Goal: Transaction & Acquisition: Purchase product/service

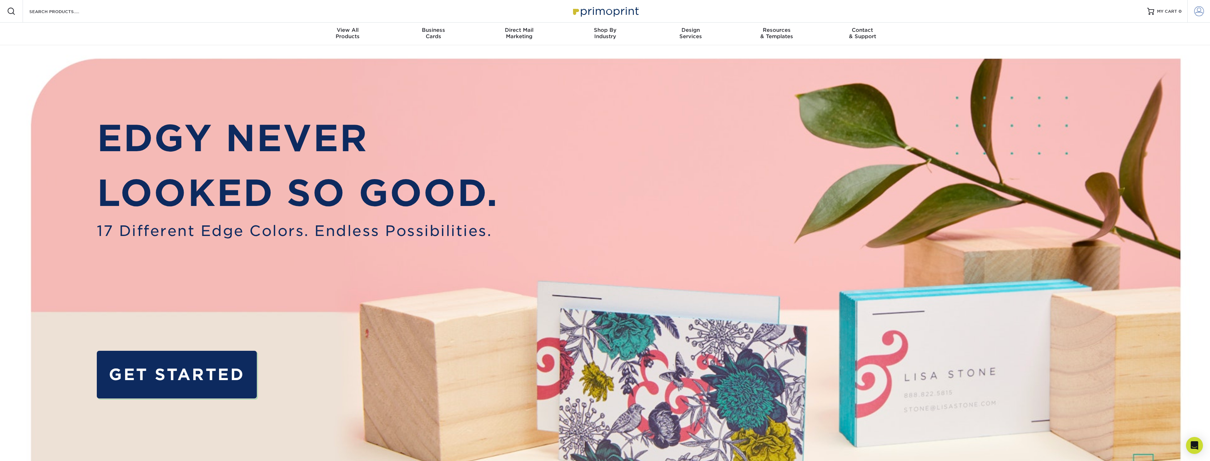
click at [1199, 14] on span at bounding box center [1199, 11] width 10 height 10
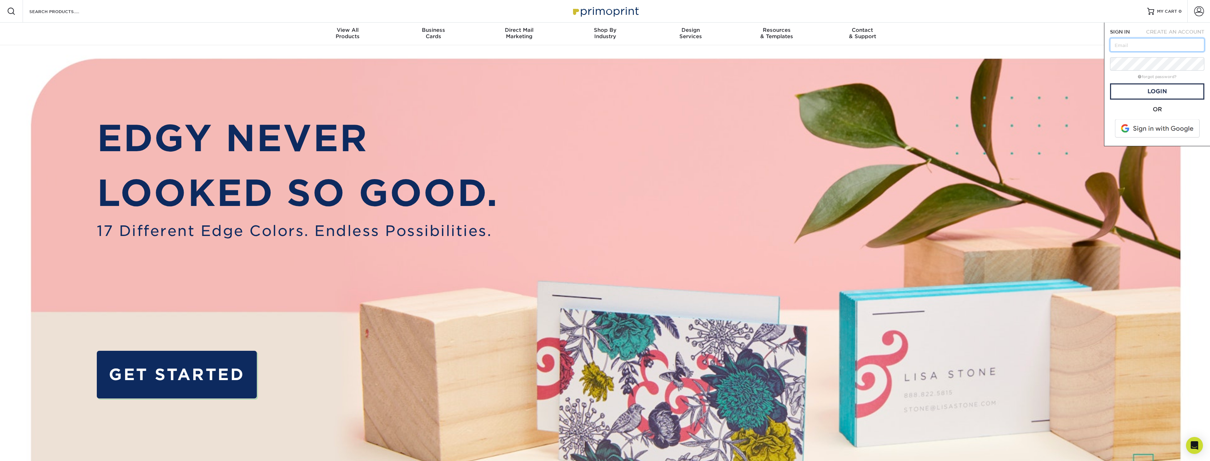
click at [1152, 45] on input "text" at bounding box center [1157, 44] width 94 height 13
type input "info@thedetailingarmory.com"
click at [1169, 126] on span at bounding box center [1157, 128] width 90 height 18
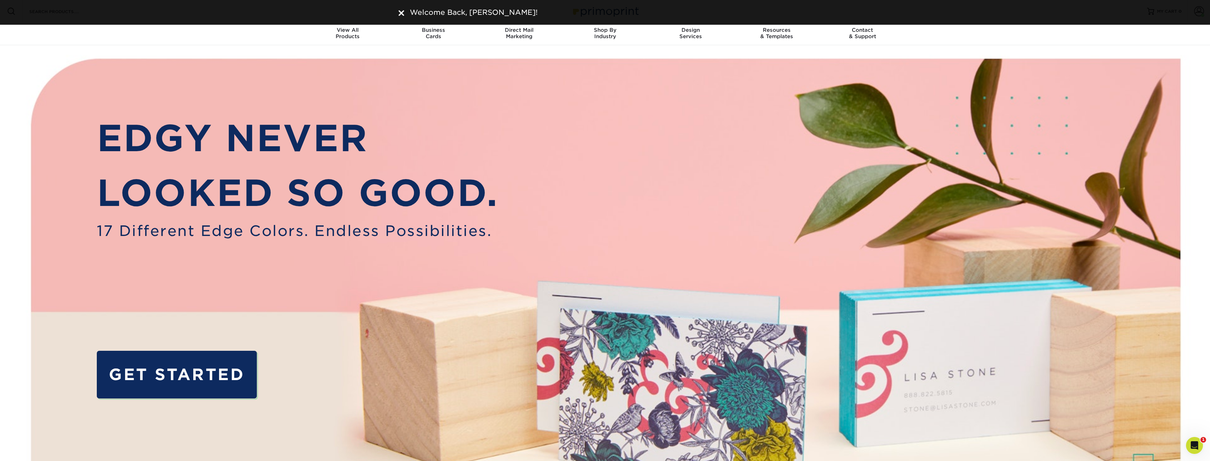
click at [403, 12] on img at bounding box center [401, 13] width 6 height 6
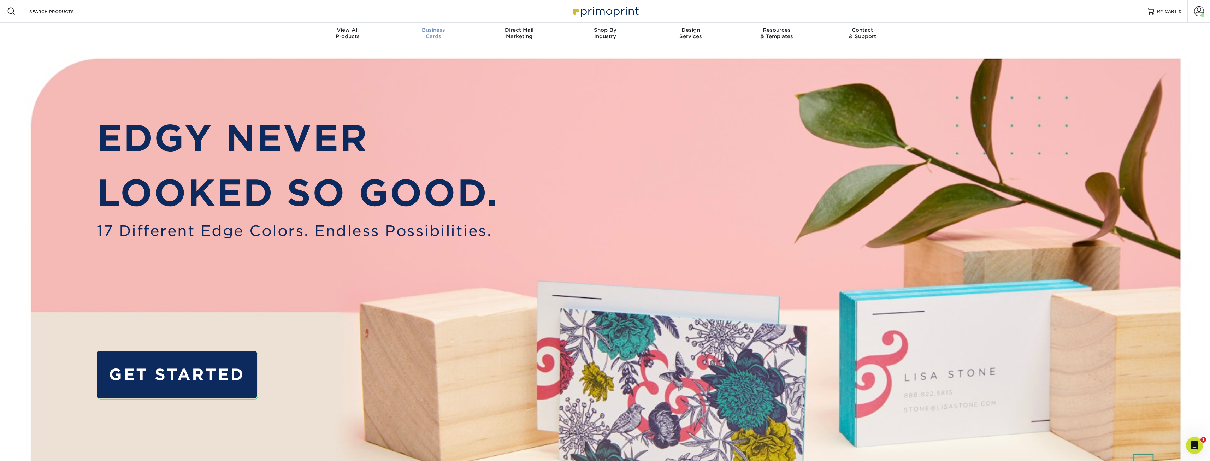
click at [435, 34] on div "Business Cards" at bounding box center [433, 33] width 86 height 13
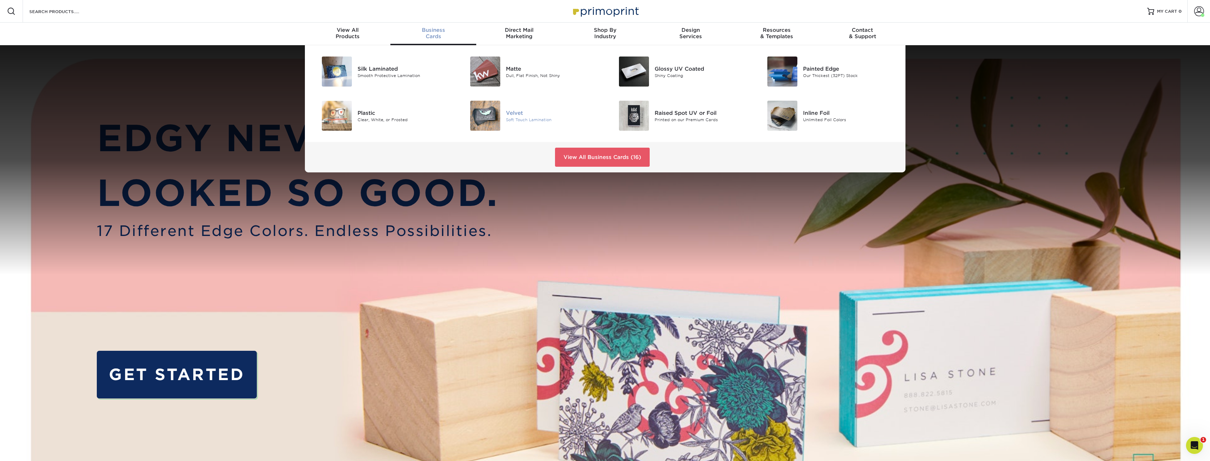
click at [481, 109] on img at bounding box center [485, 116] width 30 height 30
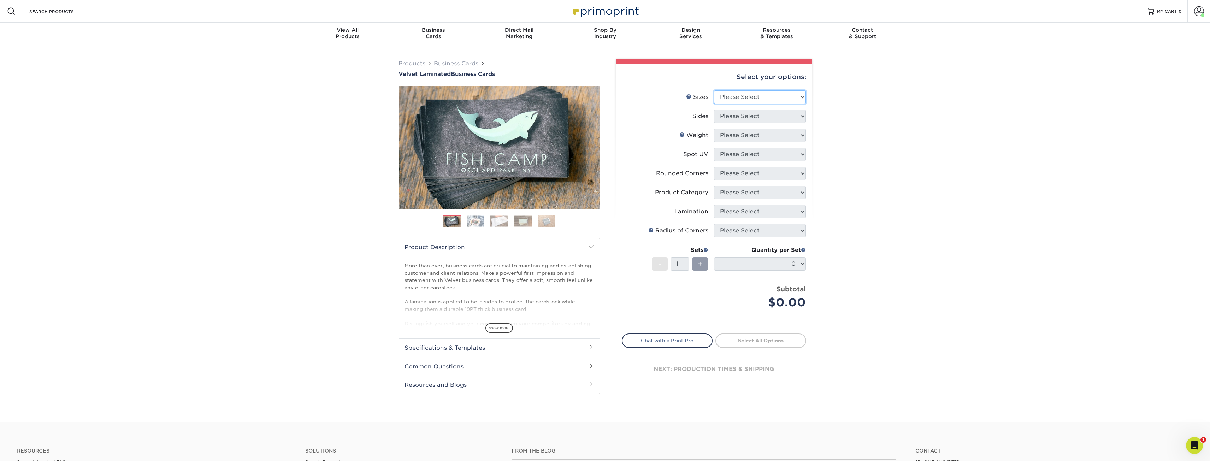
click at [744, 99] on select "Please Select 1.5" x 3.5" - Mini 1.75" x 3.5" - Mini 2" x 2" - Square 2" x 3" -…" at bounding box center [760, 96] width 92 height 13
select select "2.00x3.50"
click at [714, 90] on select "Please Select 1.5" x 3.5" - Mini 1.75" x 3.5" - Mini 2" x 2" - Square 2" x 3" -…" at bounding box center [760, 96] width 92 height 13
click at [759, 117] on select "Please Select Print Both Sides Print Front Only" at bounding box center [760, 115] width 92 height 13
select select "13abbda7-1d64-4f25-8bb2-c179b224825d"
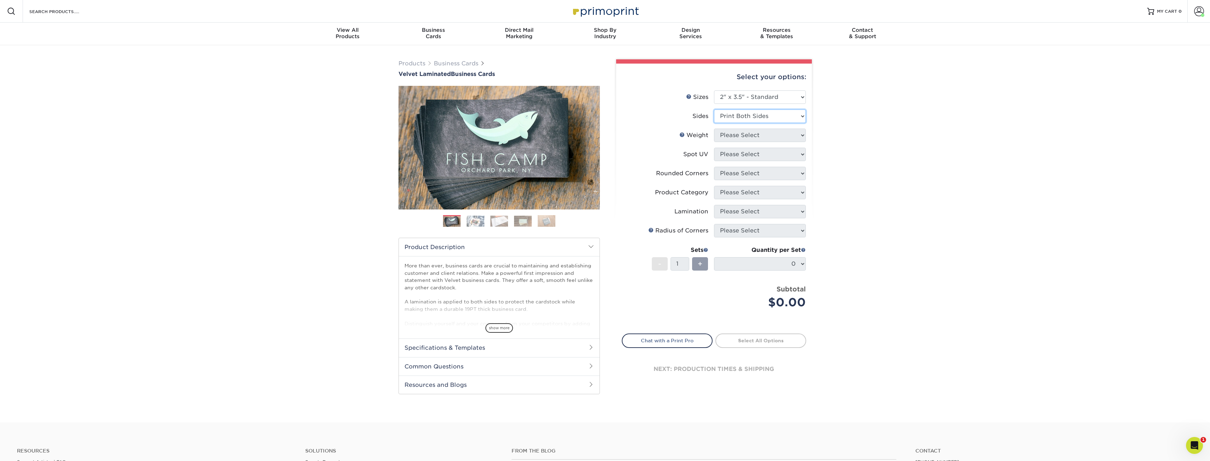
click at [714, 109] on select "Please Select Print Both Sides Print Front Only" at bounding box center [760, 115] width 92 height 13
click at [756, 138] on select "Please Select 16PT" at bounding box center [760, 135] width 92 height 13
select select "16PT"
click at [714, 129] on select "Please Select 16PT" at bounding box center [760, 135] width 92 height 13
click at [749, 155] on select "Please Select No Spot UV Front and Back (Both Sides) Front Only Back Only" at bounding box center [760, 154] width 92 height 13
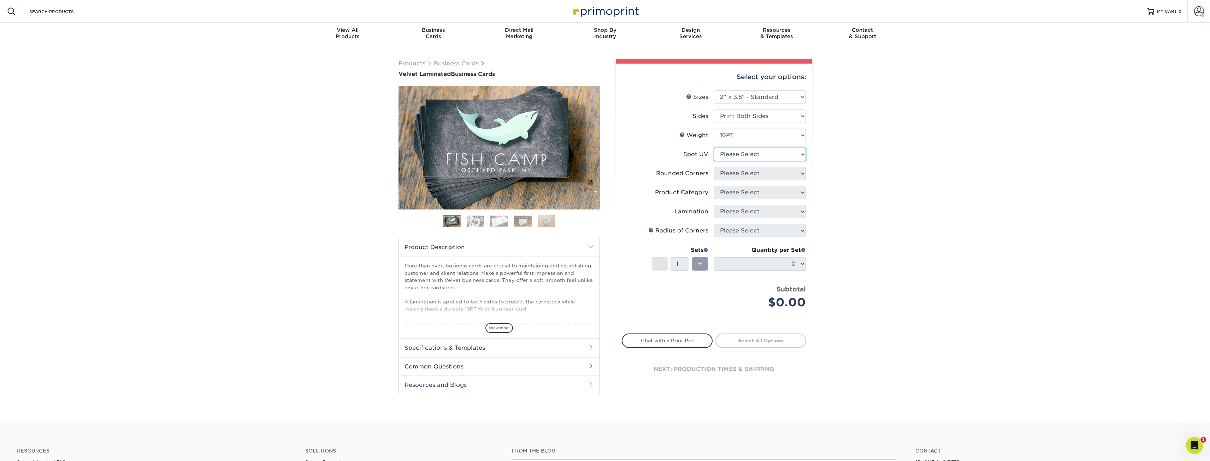
select select "1"
click at [714, 148] on select "Please Select No Spot UV Front and Back (Both Sides) Front Only Back Only" at bounding box center [760, 154] width 92 height 13
click at [753, 177] on select "Please Select Yes - Round 2 Corners Yes - Round 4 Corners No" at bounding box center [760, 173] width 92 height 13
select select "7672df9e-0e0a-464d-8e1f-920c575e4da3"
click at [714, 167] on select "Please Select Yes - Round 2 Corners Yes - Round 4 Corners No" at bounding box center [760, 173] width 92 height 13
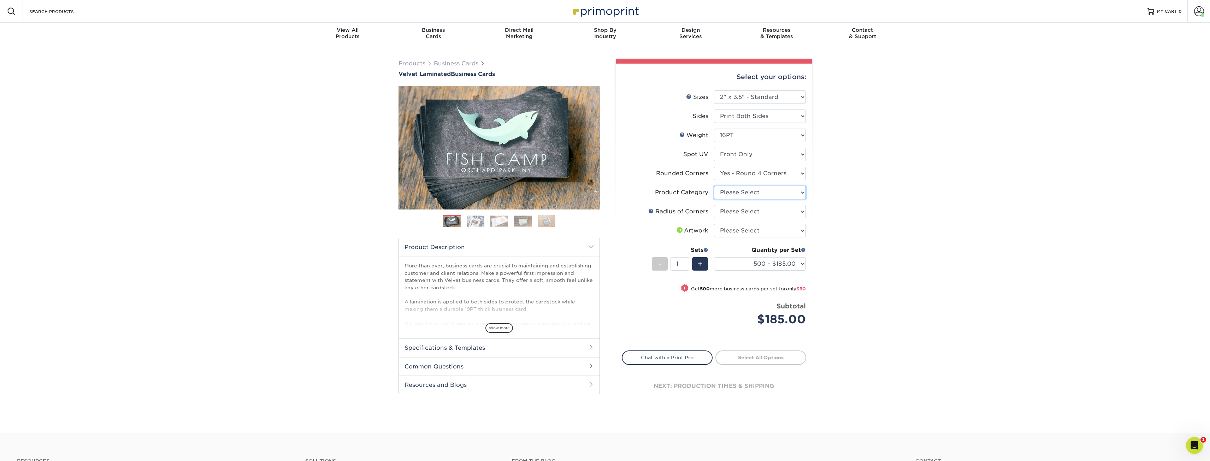
click at [752, 195] on select "Please Select Business Cards" at bounding box center [760, 192] width 92 height 13
select select "3b5148f1-0588-4f88-a218-97bcfdce65c1"
click at [714, 186] on select "Please Select Business Cards" at bounding box center [760, 192] width 92 height 13
click at [750, 210] on select "Please Select Rounded 1/8" Rounded 1/4"" at bounding box center [760, 211] width 92 height 13
select select "589680c7-ee9a-431b-9d12-d7aeb1386a97"
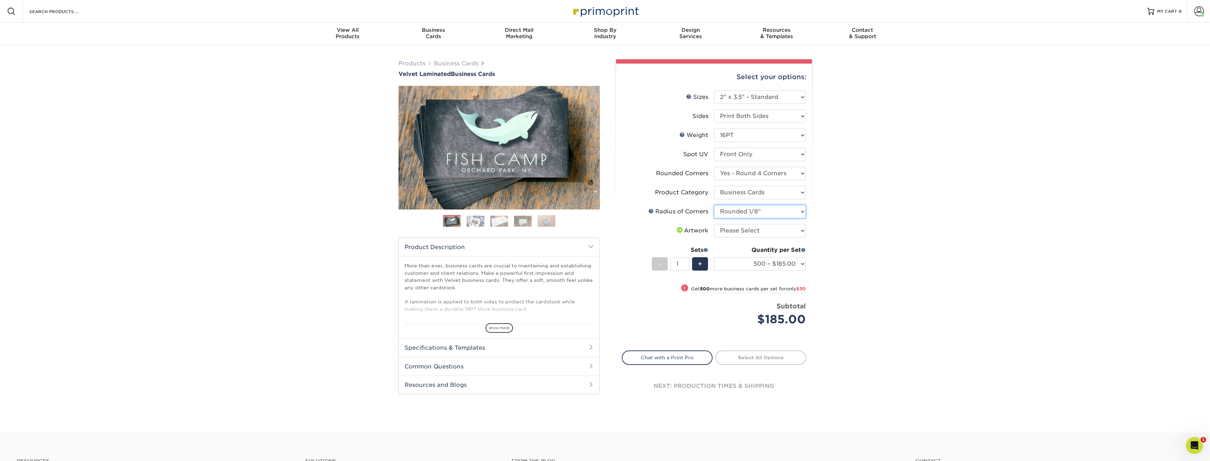
click at [714, 205] on select "Please Select Rounded 1/8" Rounded 1/4"" at bounding box center [760, 211] width 92 height 13
click at [751, 233] on select "Please Select I will upload files I need a design - $100" at bounding box center [760, 230] width 92 height 13
select select "upload"
click at [714, 224] on select "Please Select I will upload files I need a design - $100" at bounding box center [760, 230] width 92 height 13
click at [752, 266] on select "500 – $185.00 1000 – $215.00 2500 – $518.00 5000 – $869.00 10000 – $1557.00" at bounding box center [760, 263] width 92 height 13
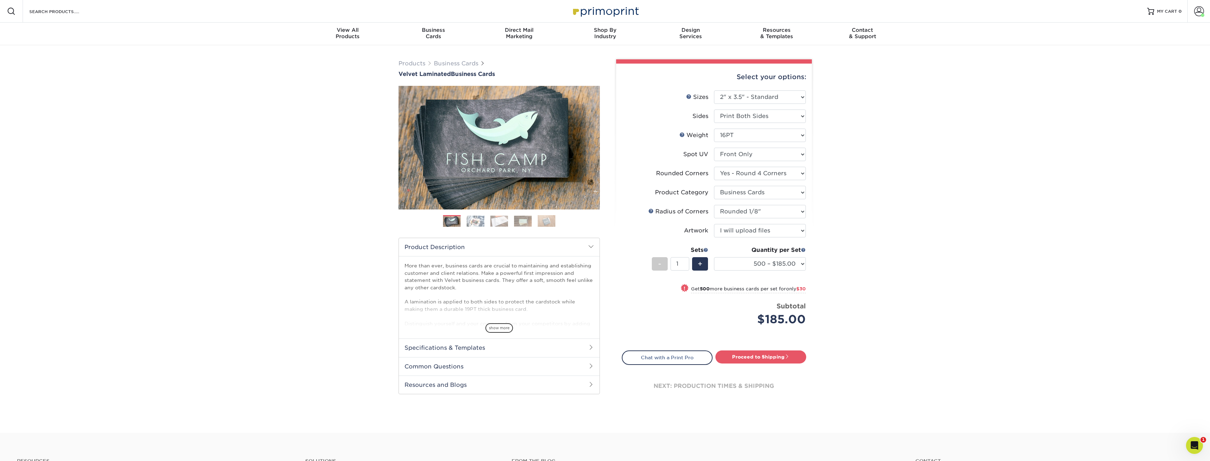
click at [964, 291] on div "Products Business Cards Velvet Laminated Business Cards Previous Next" at bounding box center [605, 238] width 1210 height 387
click at [591, 147] on link "Next" at bounding box center [589, 148] width 14 height 14
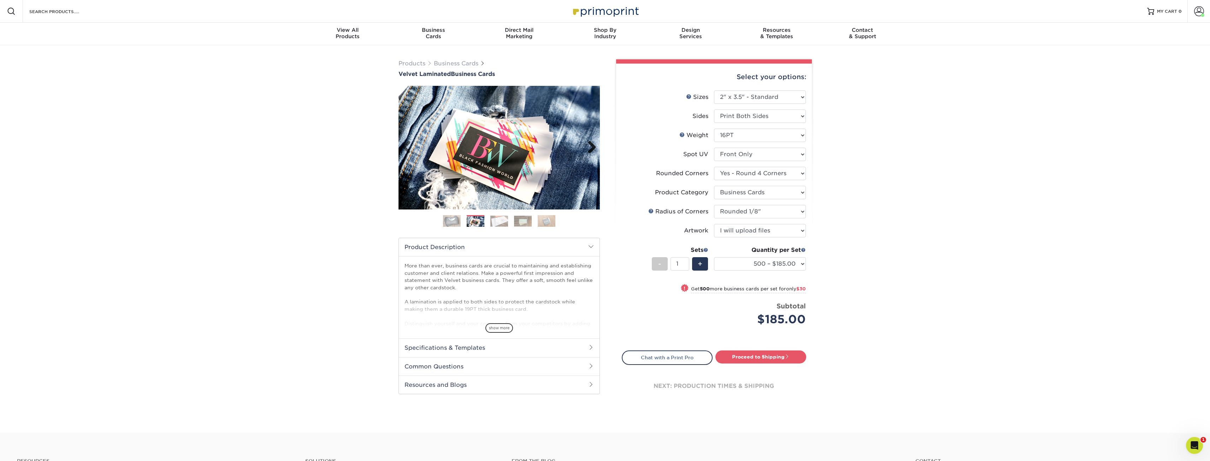
click at [591, 147] on link "Next" at bounding box center [589, 148] width 14 height 14
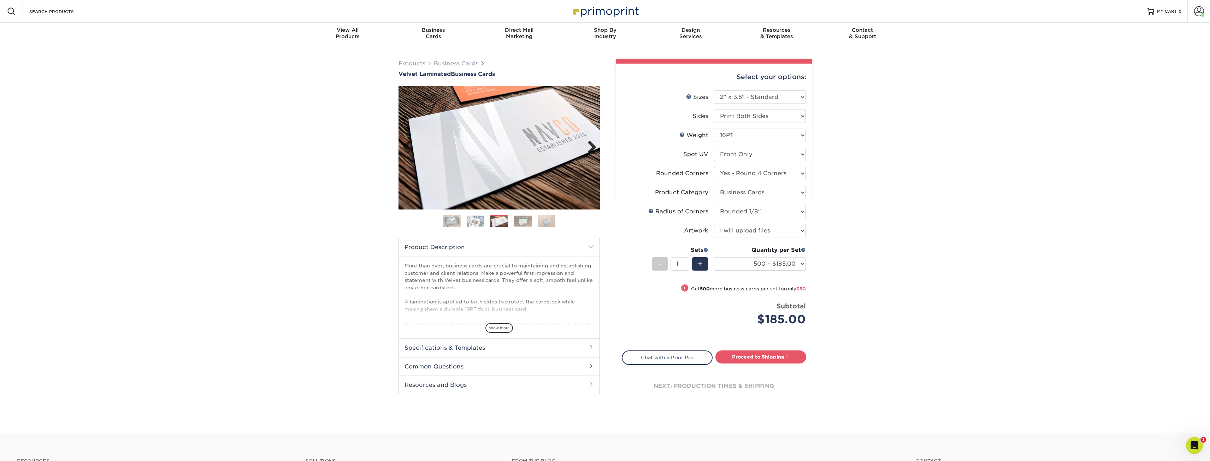
click at [591, 147] on link "Next" at bounding box center [589, 148] width 14 height 14
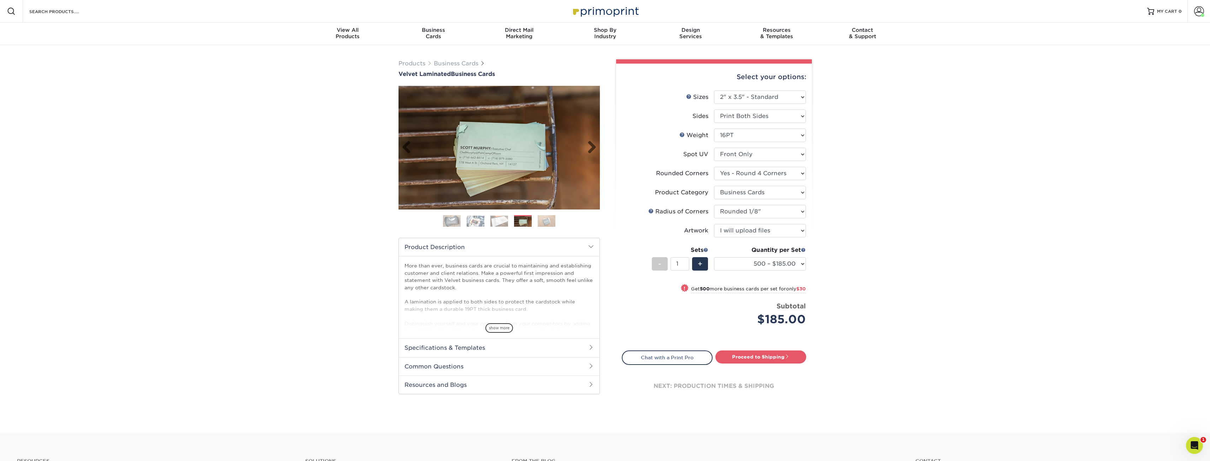
click at [400, 144] on img at bounding box center [498, 148] width 201 height 124
click at [404, 145] on link "Previous" at bounding box center [409, 148] width 14 height 14
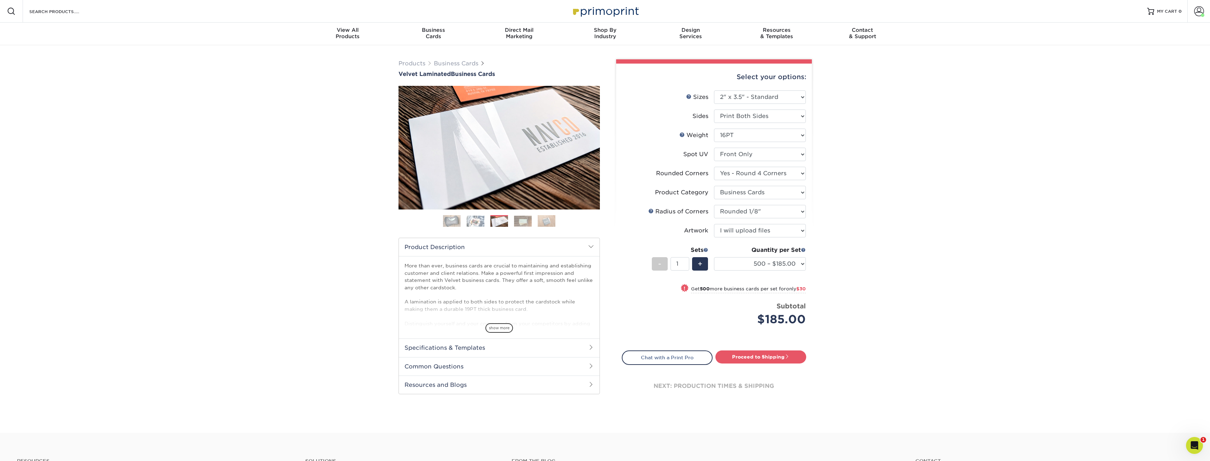
click at [451, 348] on h2 "Specifications & Templates" at bounding box center [499, 347] width 201 height 18
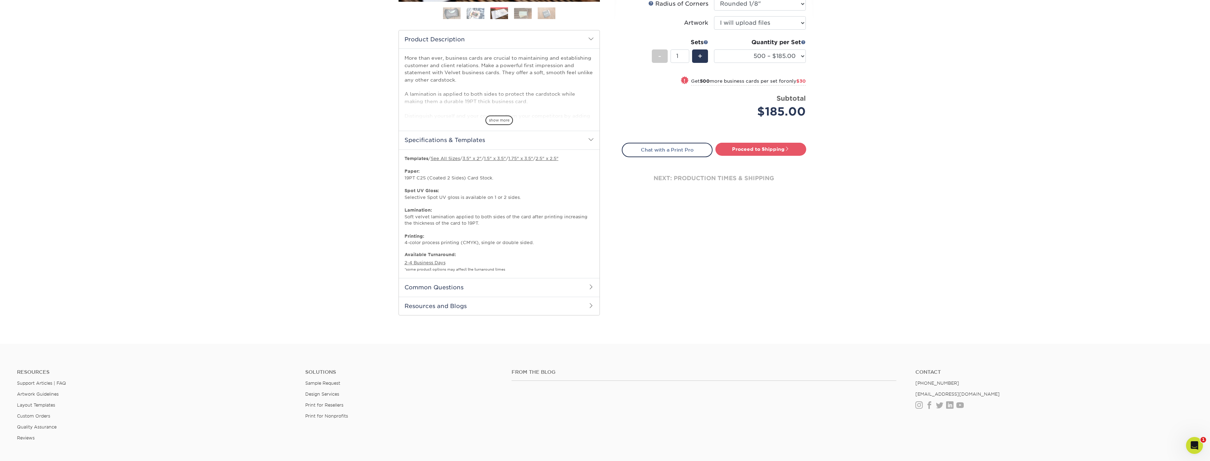
scroll to position [212, 0]
